Goal: Information Seeking & Learning: Learn about a topic

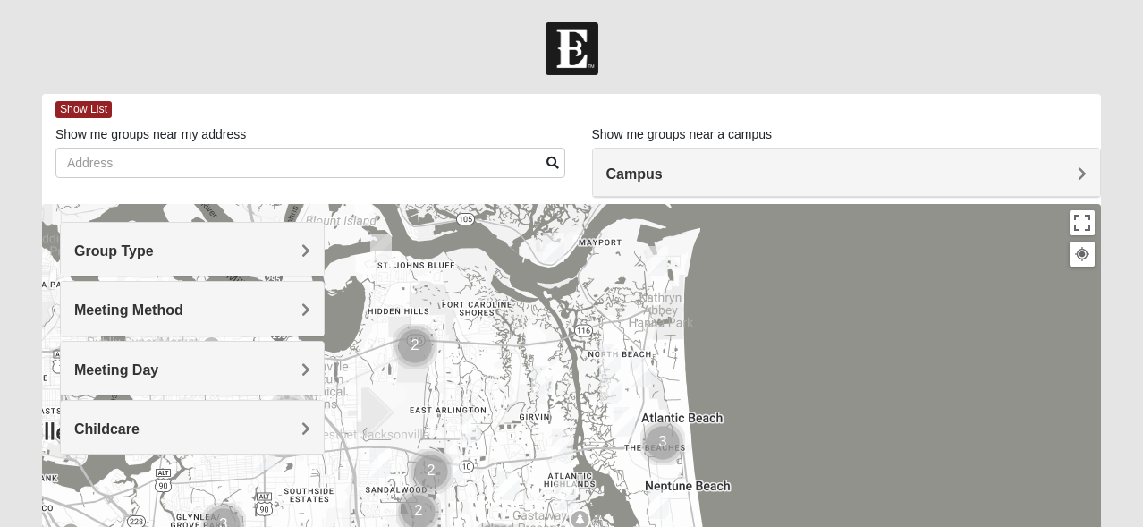
click at [310, 251] on div "Group Type" at bounding box center [192, 249] width 263 height 53
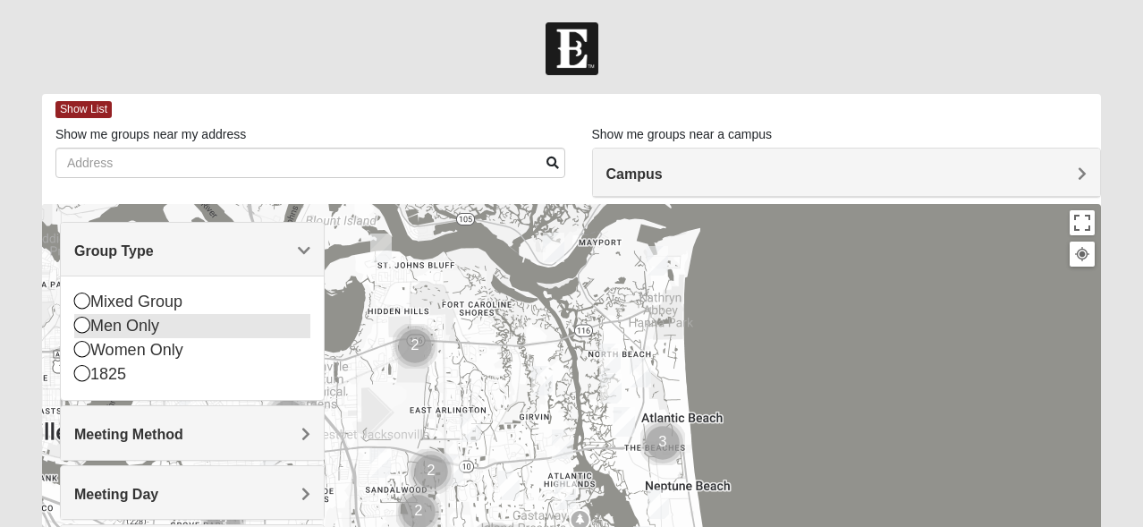
click at [78, 326] on icon at bounding box center [82, 325] width 16 height 16
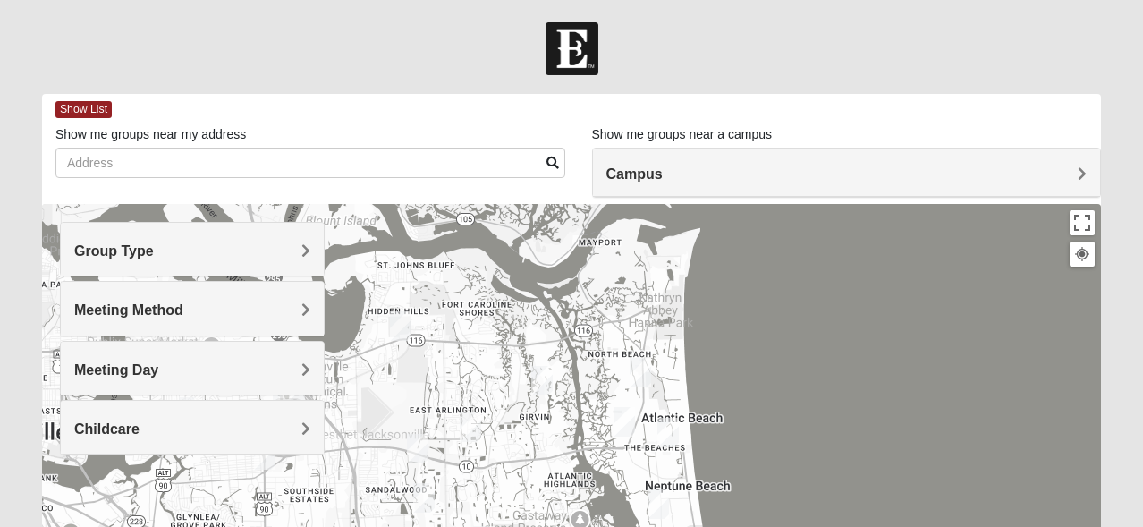
click at [183, 310] on span "Meeting Method" at bounding box center [128, 309] width 109 height 15
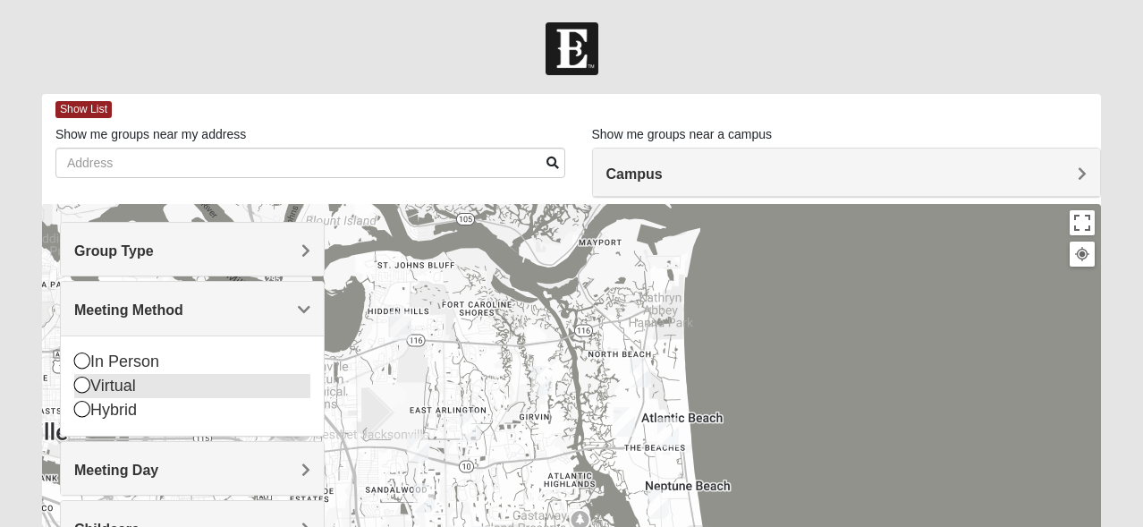
click at [81, 386] on icon at bounding box center [82, 385] width 16 height 16
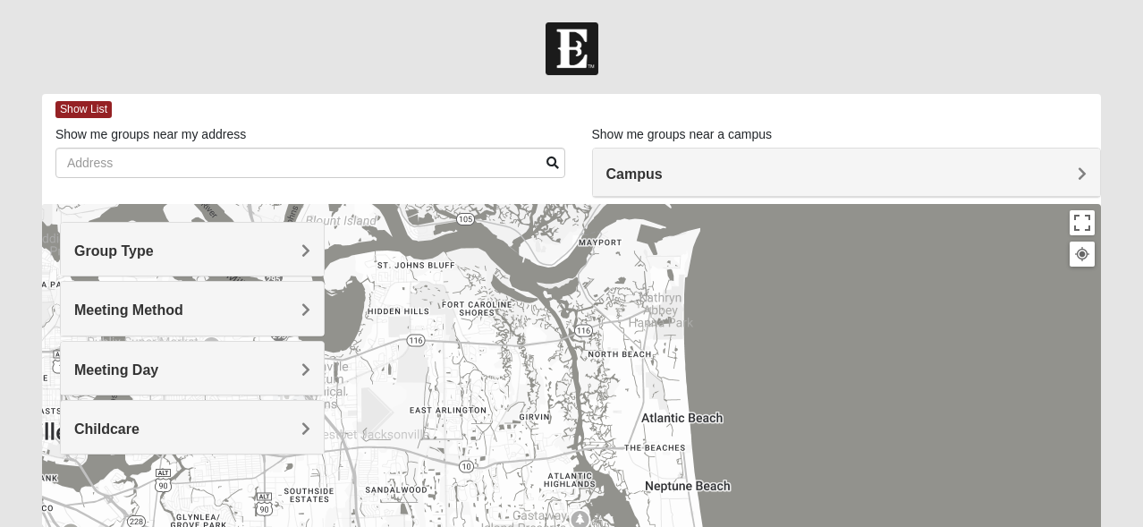
click at [158, 371] on span "Meeting Day" at bounding box center [116, 369] width 84 height 15
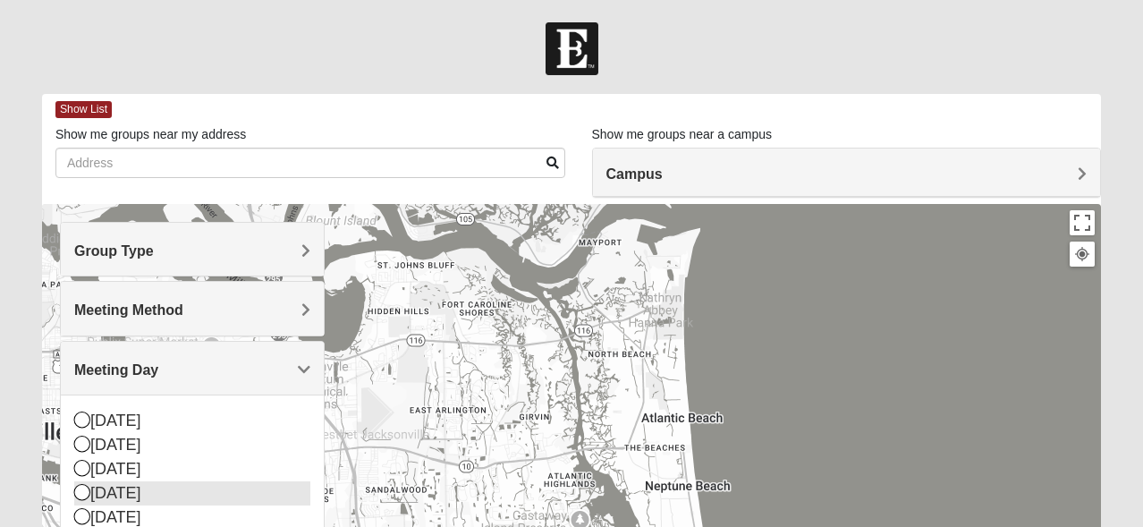
click at [83, 488] on icon at bounding box center [82, 492] width 16 height 16
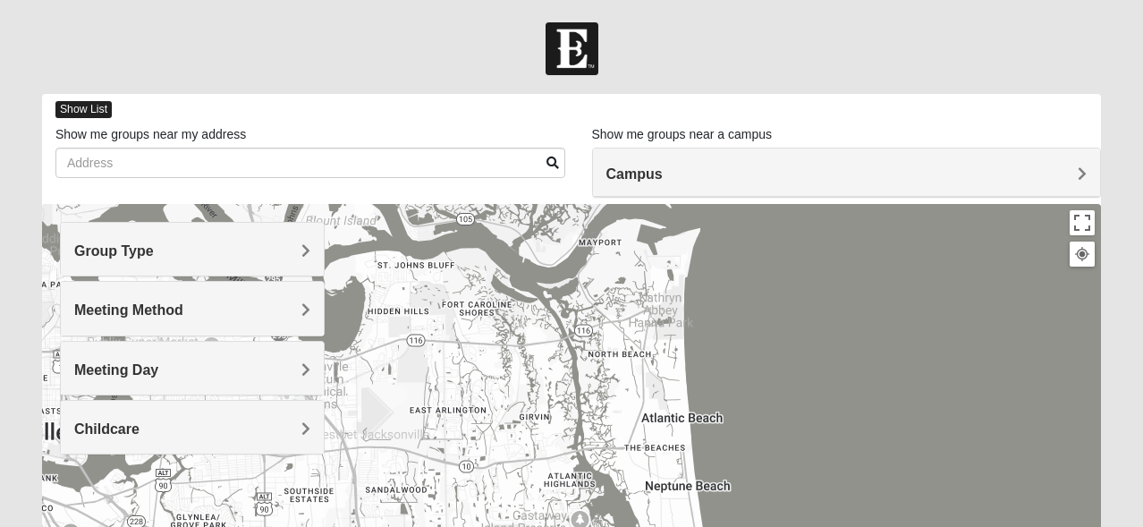
click at [94, 102] on span "Show List" at bounding box center [83, 109] width 56 height 17
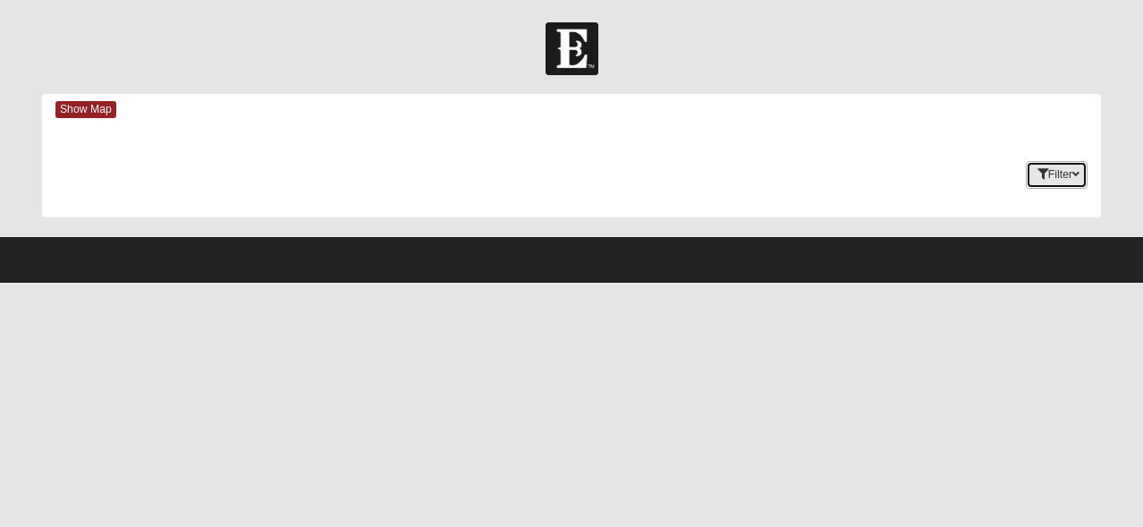
click at [1047, 172] on button "Filter" at bounding box center [1057, 175] width 62 height 28
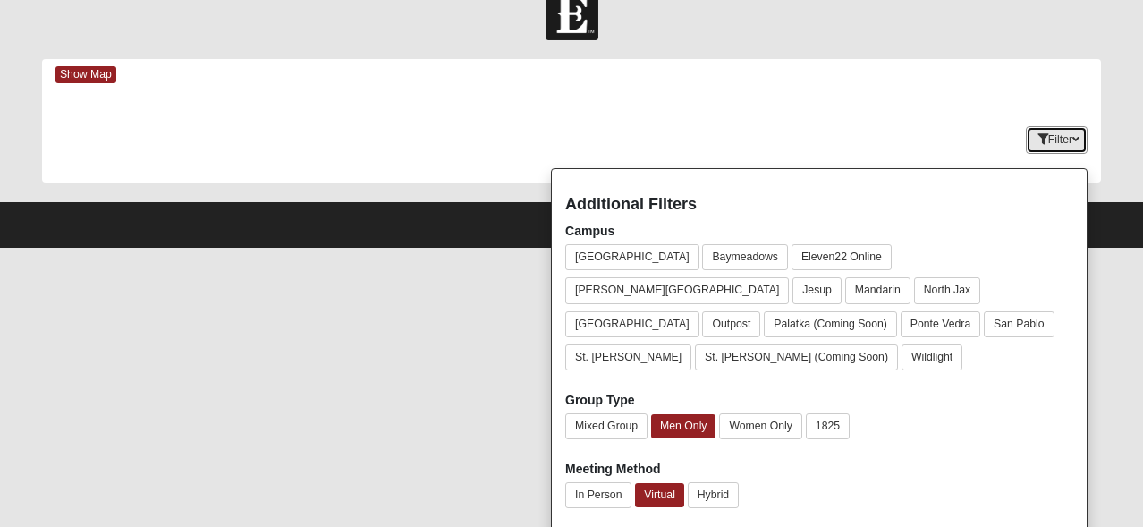
scroll to position [156, 0]
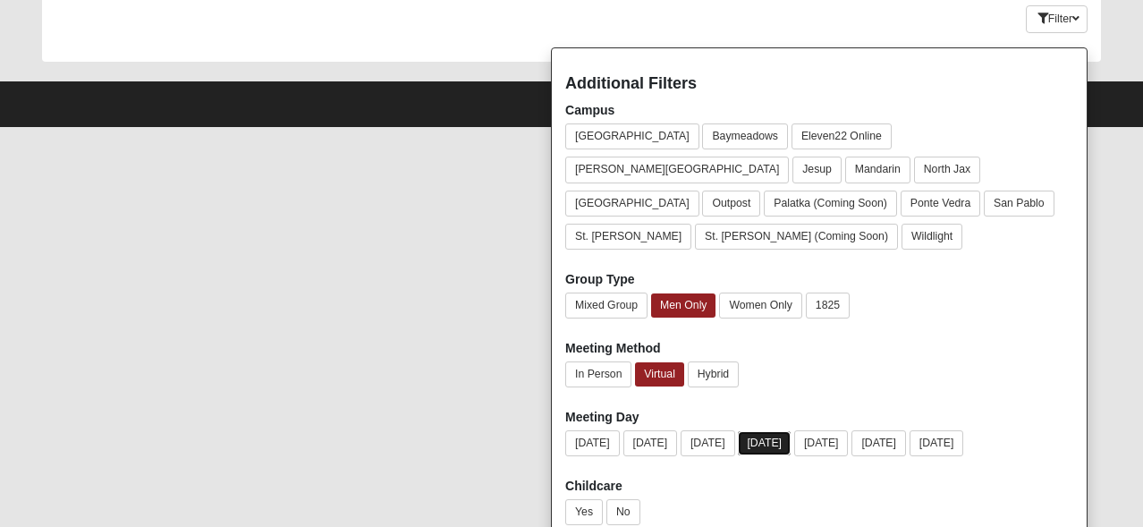
click at [791, 431] on button "[DATE]" at bounding box center [764, 443] width 53 height 24
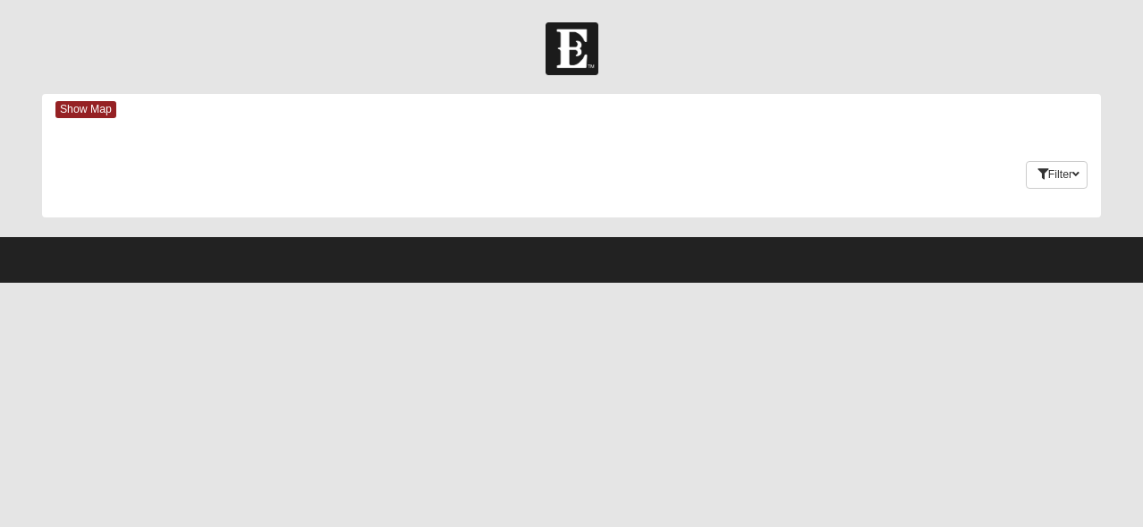
scroll to position [0, 0]
click at [98, 107] on span "Show Map" at bounding box center [85, 109] width 61 height 17
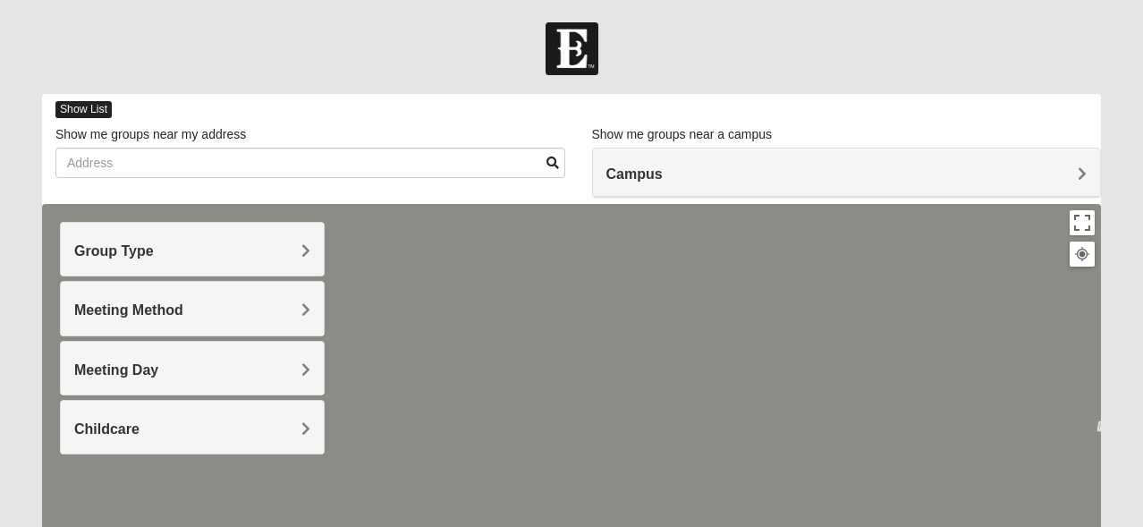
click at [98, 106] on span "Show List" at bounding box center [83, 109] width 56 height 17
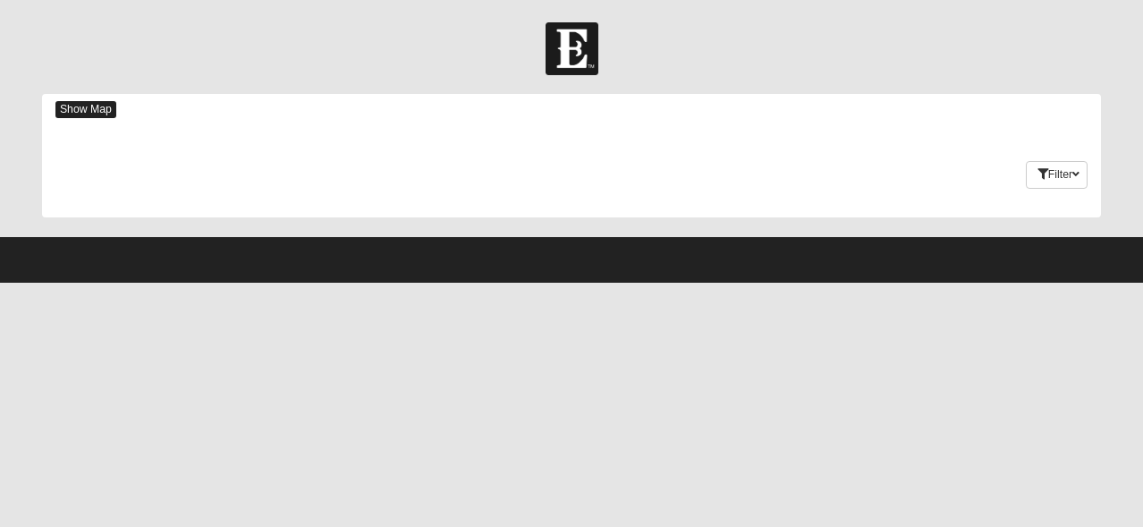
click at [98, 106] on span "Show Map" at bounding box center [85, 109] width 61 height 17
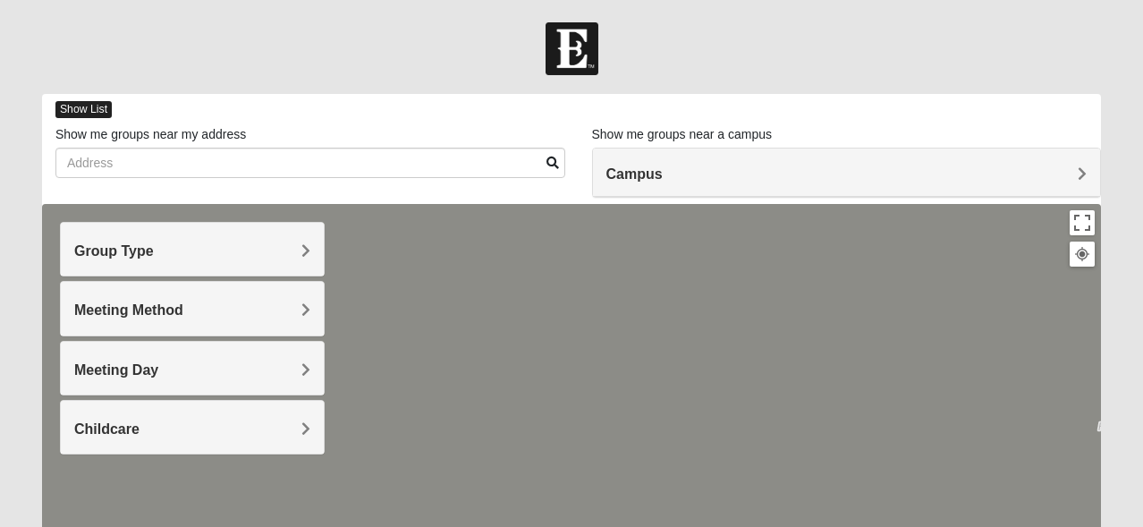
click at [96, 110] on span "Show List" at bounding box center [83, 109] width 56 height 17
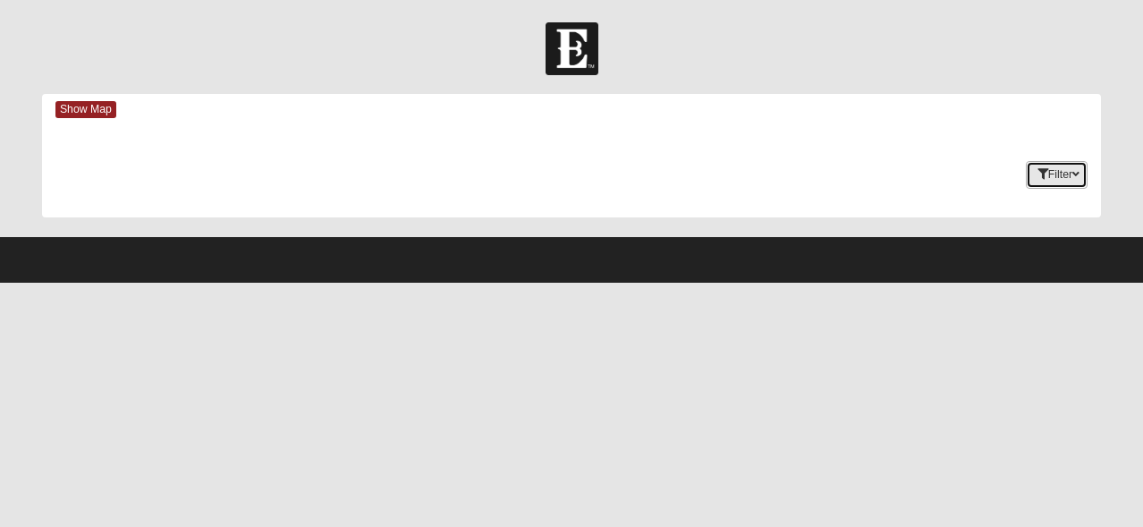
click at [1052, 173] on button "Filter" at bounding box center [1057, 175] width 62 height 28
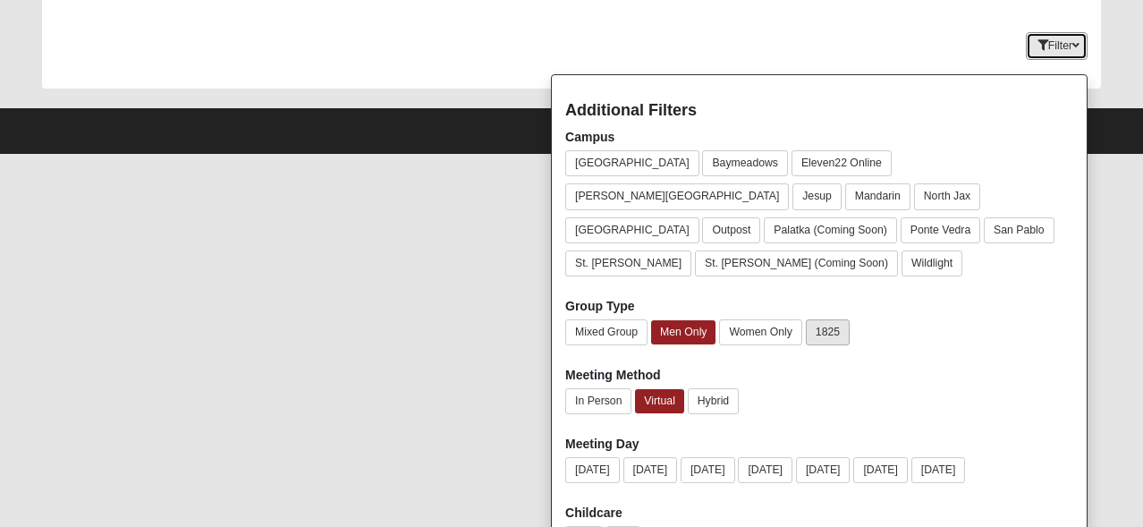
scroll to position [131, 0]
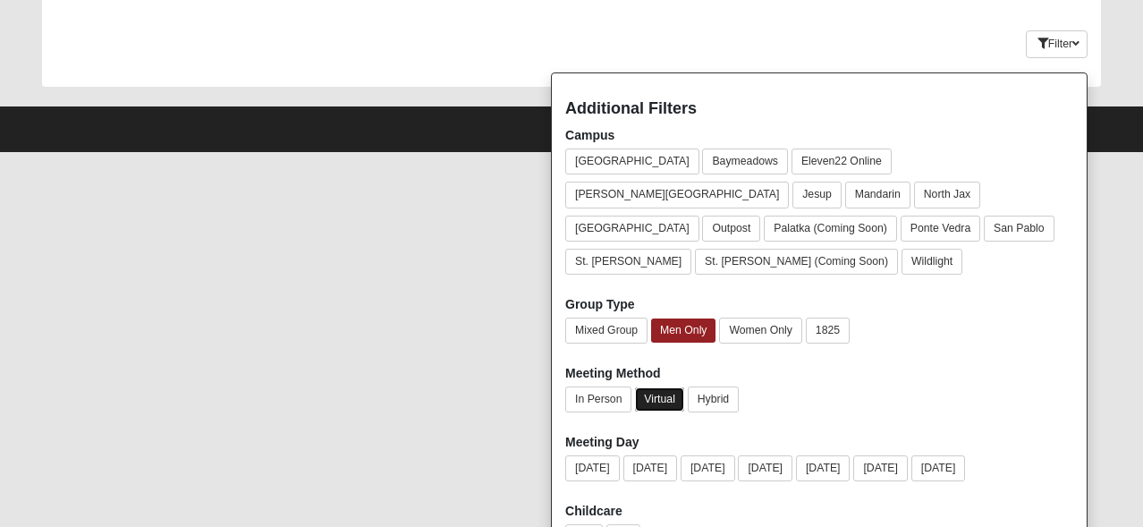
click at [660, 387] on button "Virtual" at bounding box center [659, 399] width 49 height 24
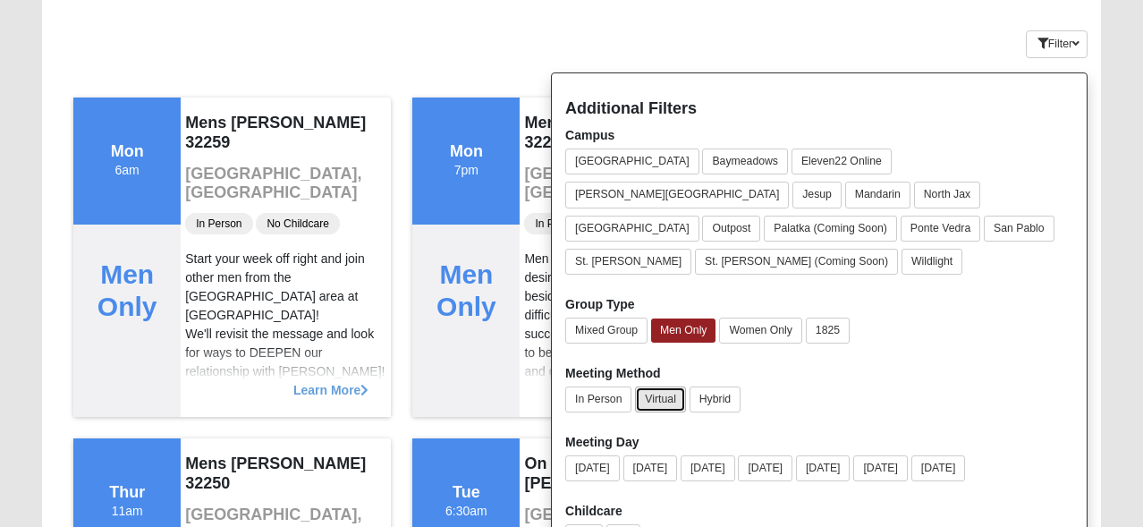
click at [663, 386] on button "Virtual" at bounding box center [660, 399] width 51 height 26
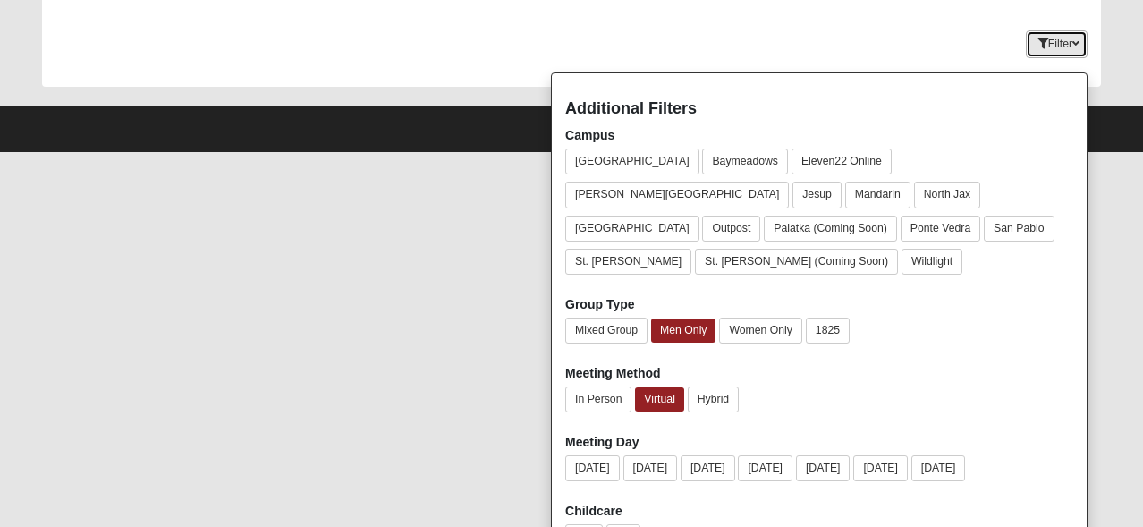
click at [1080, 40] on button "Filter" at bounding box center [1057, 44] width 62 height 28
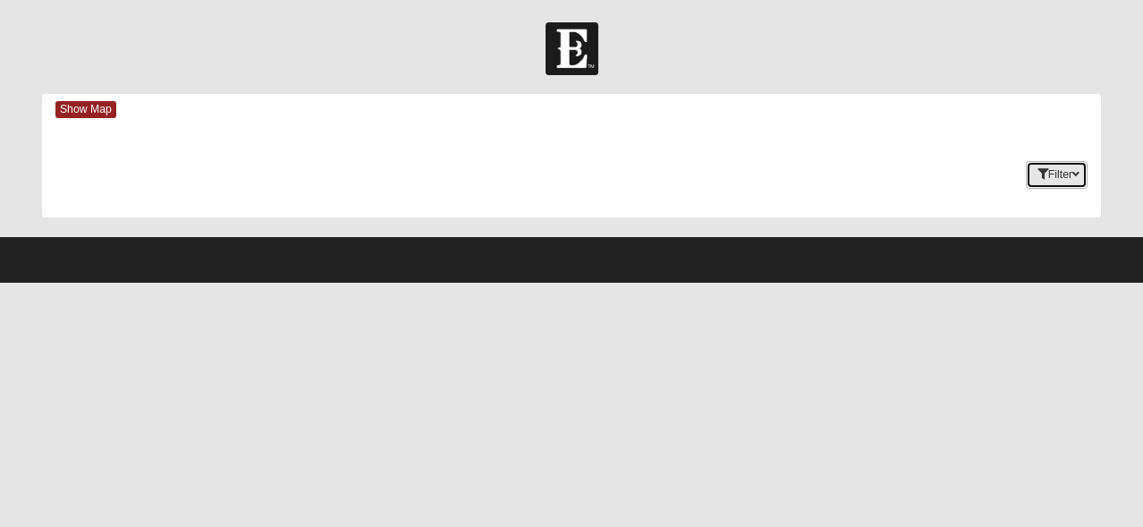
click at [1058, 167] on button "Filter" at bounding box center [1057, 175] width 62 height 28
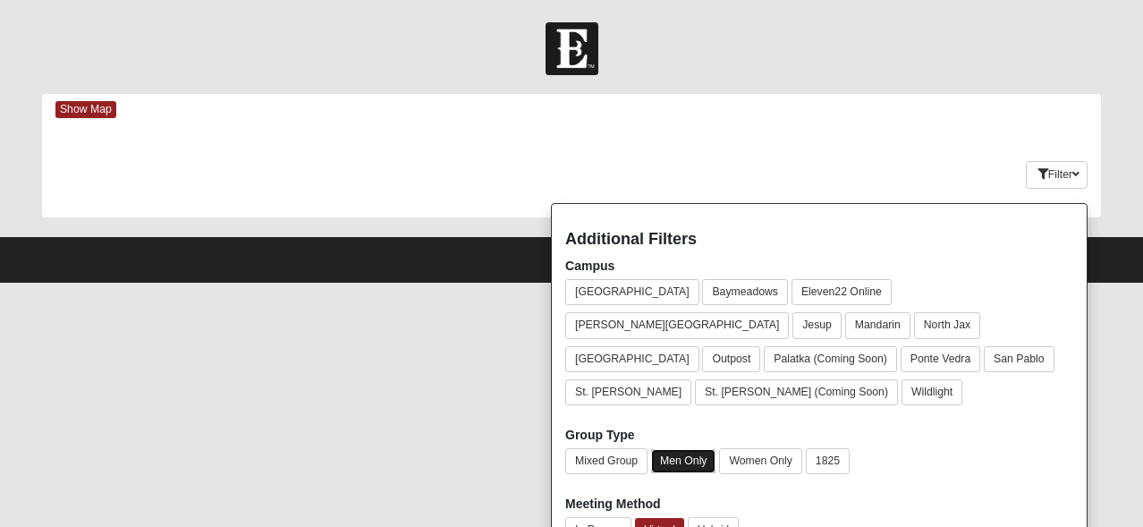
click at [699, 449] on button "Men Only" at bounding box center [683, 461] width 64 height 24
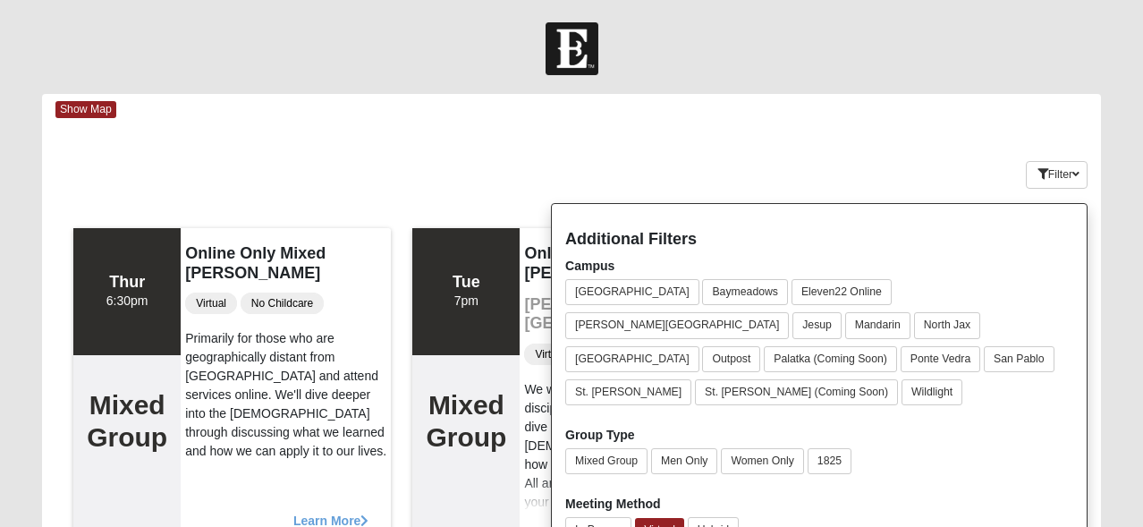
click at [881, 145] on div "Keywords Filter Additional Filters Campus [GEOGRAPHIC_DATA] [GEOGRAPHIC_DATA] E…" at bounding box center [571, 171] width 1059 height 65
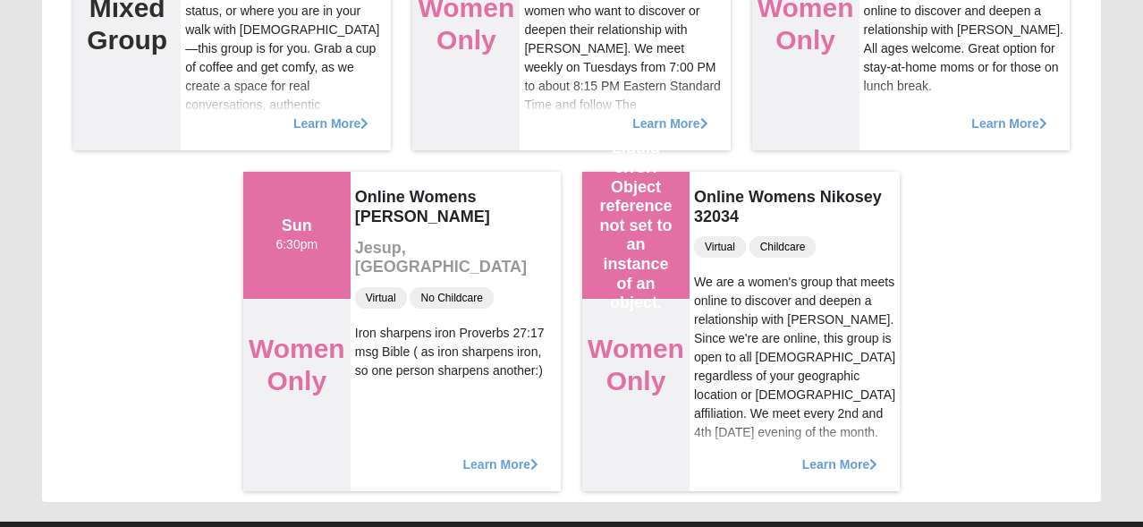
scroll to position [2482, 0]
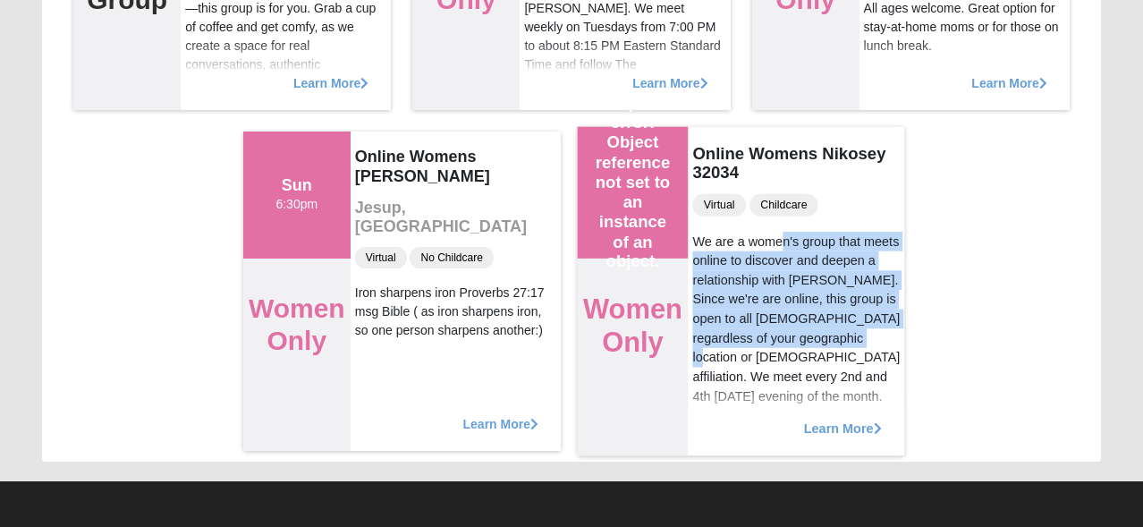
drag, startPoint x: 808, startPoint y: 335, endPoint x: 695, endPoint y: 235, distance: 150.8
click at [695, 235] on div "We are a women's group that meets online to discover and deepen a relationship …" at bounding box center [796, 318] width 208 height 174
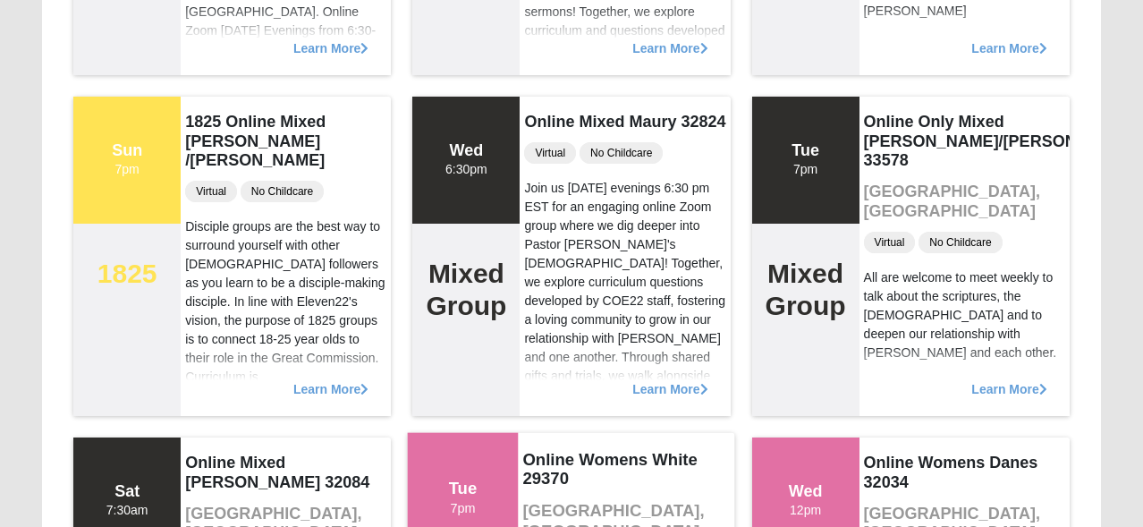
scroll to position [1822, 0]
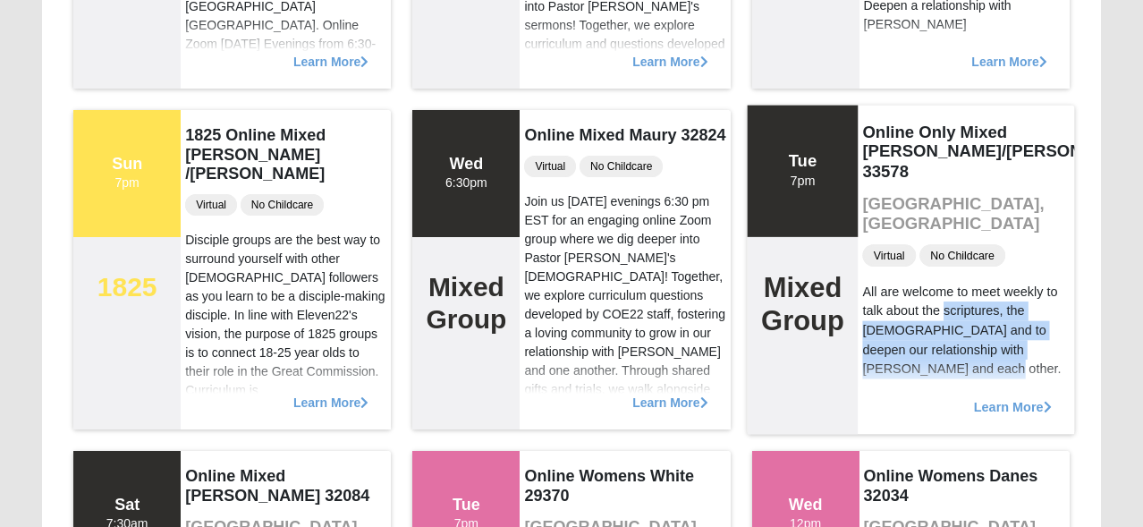
drag, startPoint x: 900, startPoint y: 332, endPoint x: 869, endPoint y: 274, distance: 66.0
click at [869, 282] on div "All are welcome to meet weekly to talk about the scriptures, the [DEMOGRAPHIC_D…" at bounding box center [966, 330] width 208 height 97
click at [903, 330] on div "All are welcome to meet weekly to talk about the scriptures, the [DEMOGRAPHIC_D…" at bounding box center [966, 330] width 208 height 97
drag, startPoint x: 903, startPoint y: 330, endPoint x: 859, endPoint y: 257, distance: 85.9
click at [859, 257] on div "Online Only Mixed [PERSON_NAME]/[PERSON_NAME] 33578 [GEOGRAPHIC_DATA], [GEOGRAP…" at bounding box center [966, 269] width 216 height 329
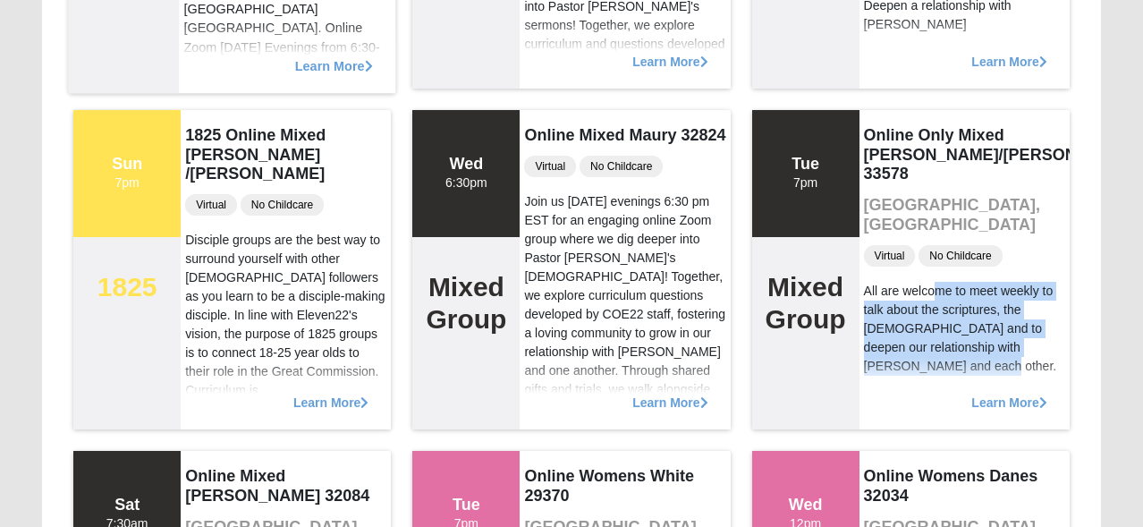
copy div "All are welcome to meet weekly to talk about the scriptures, the [DEMOGRAPHIC_D…"
